Goal: Task Accomplishment & Management: Manage account settings

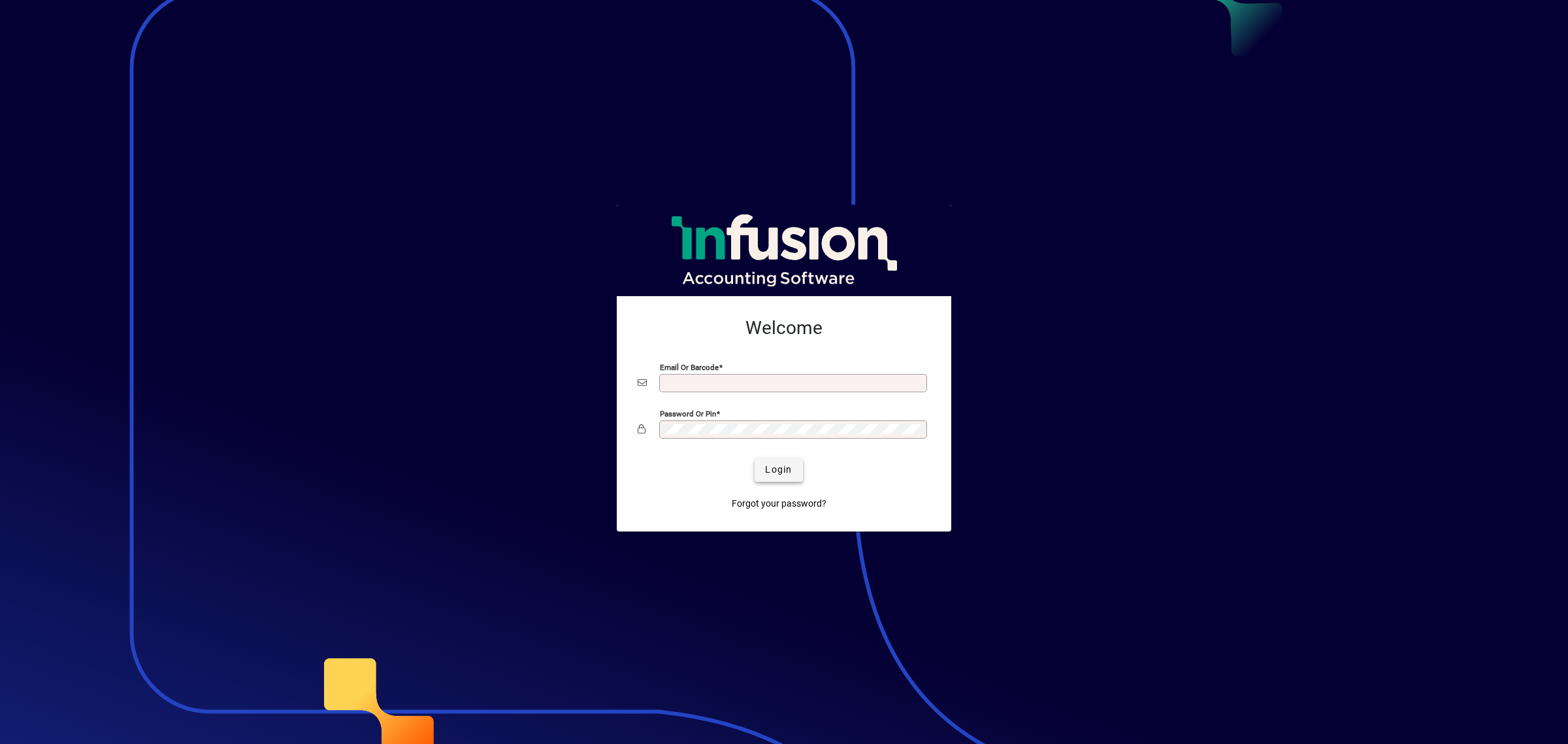
type input "**********"
click at [783, 476] on span "Login" at bounding box center [779, 469] width 27 height 13
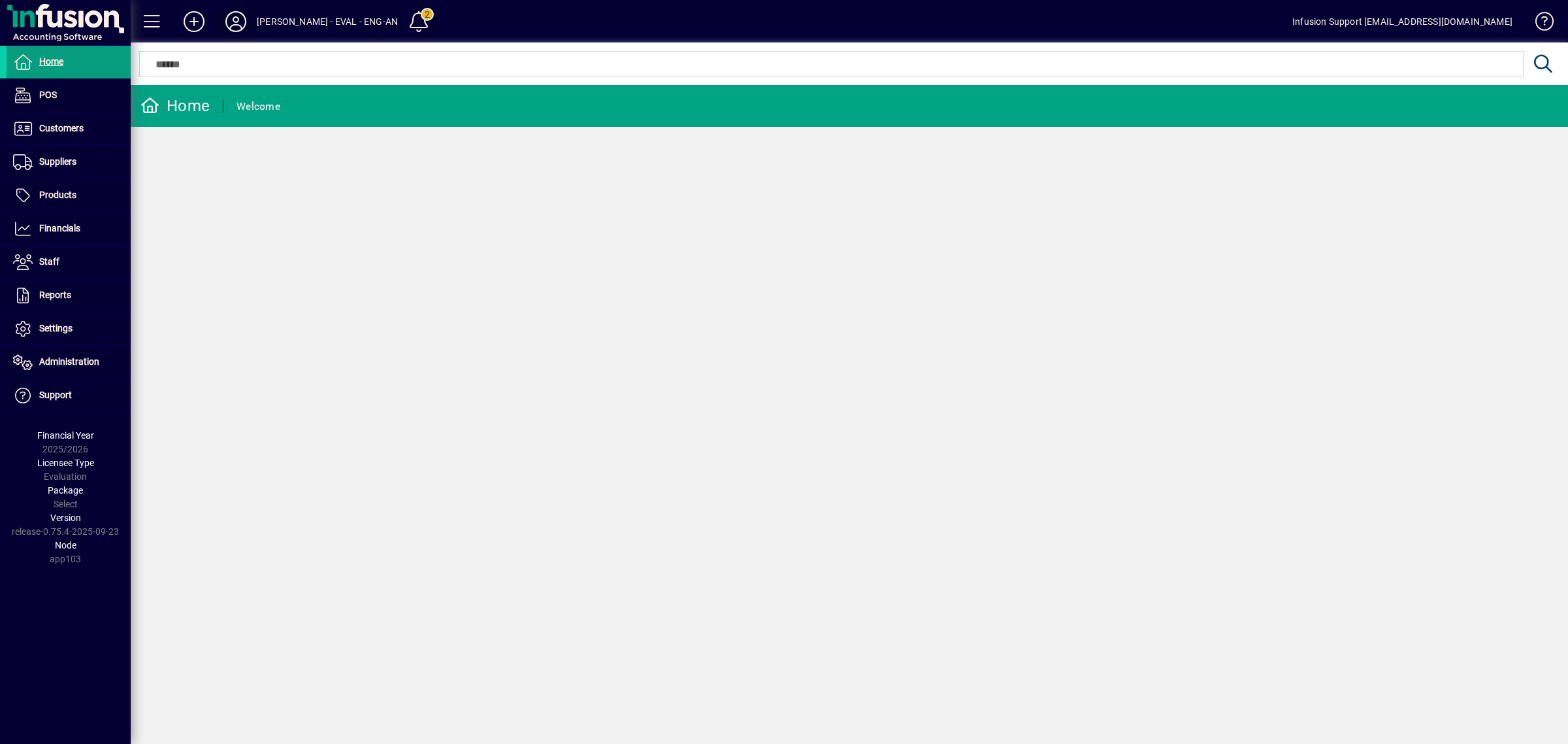
click at [229, 18] on icon at bounding box center [235, 21] width 26 height 21
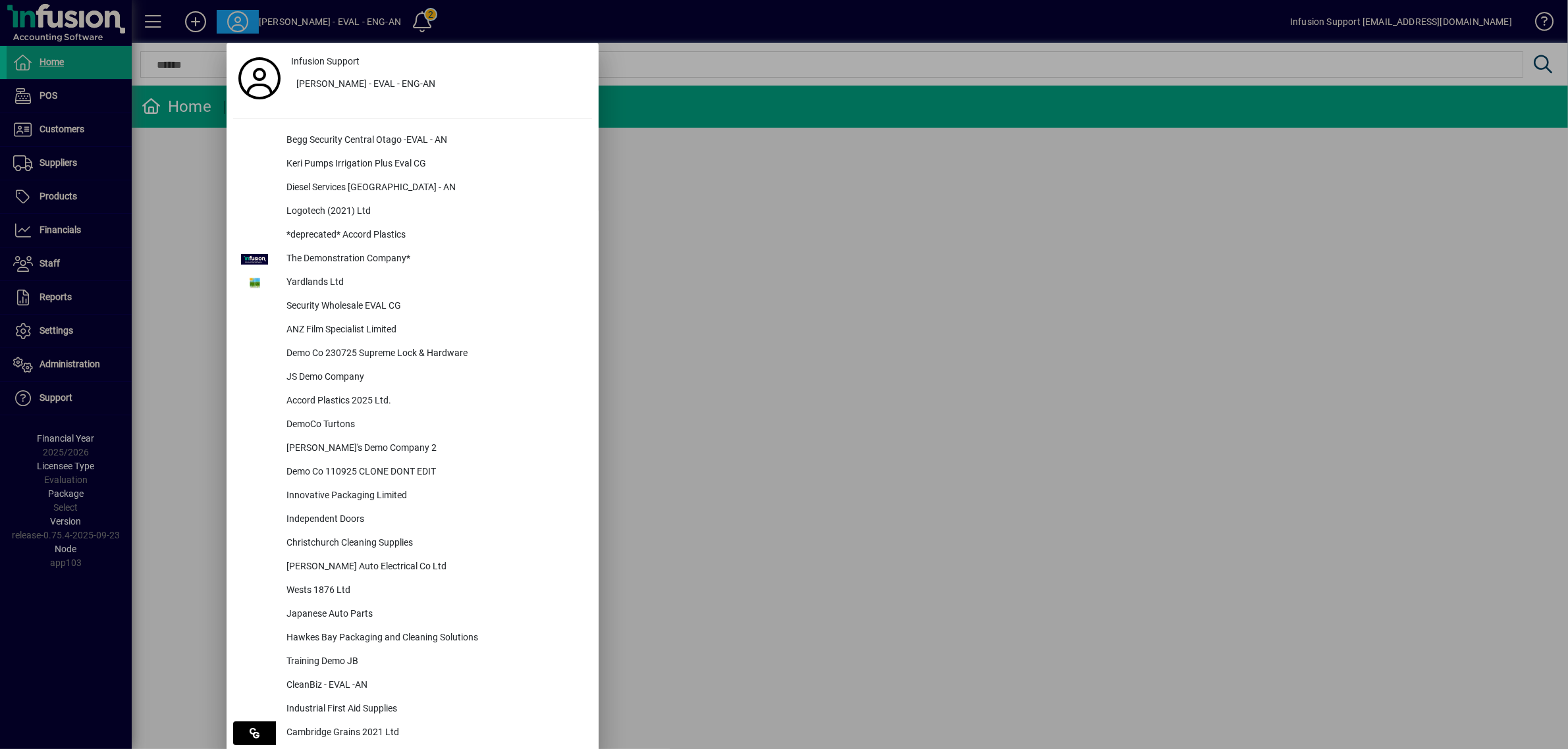
click at [291, 140] on div "Begg Security Central Otago -EVAL - AN" at bounding box center [433, 141] width 316 height 24
